Goal: Entertainment & Leisure: Consume media (video, audio)

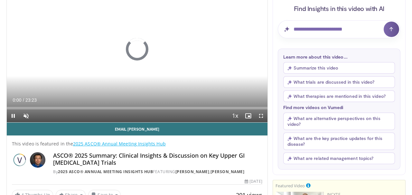
scroll to position [98, 0]
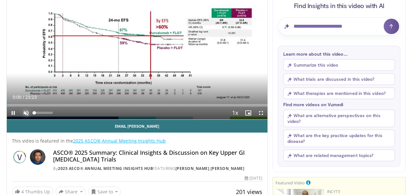
click at [25, 118] on span "Video Player" at bounding box center [26, 112] width 13 height 13
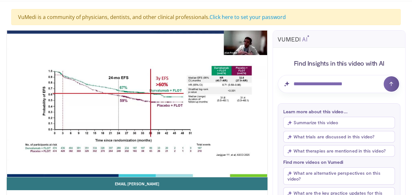
scroll to position [39, 0]
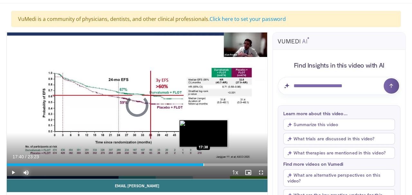
click at [203, 166] on div "Loaded : 69.25% 15:12 17:38" at bounding box center [137, 163] width 261 height 6
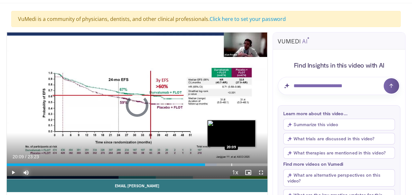
click at [231, 166] on div "Progress Bar" at bounding box center [231, 164] width 1 height 3
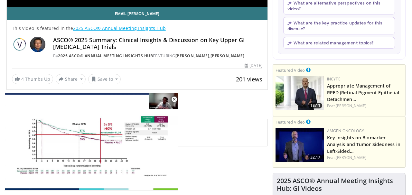
scroll to position [43, 0]
